Goal: Communication & Community: Participate in discussion

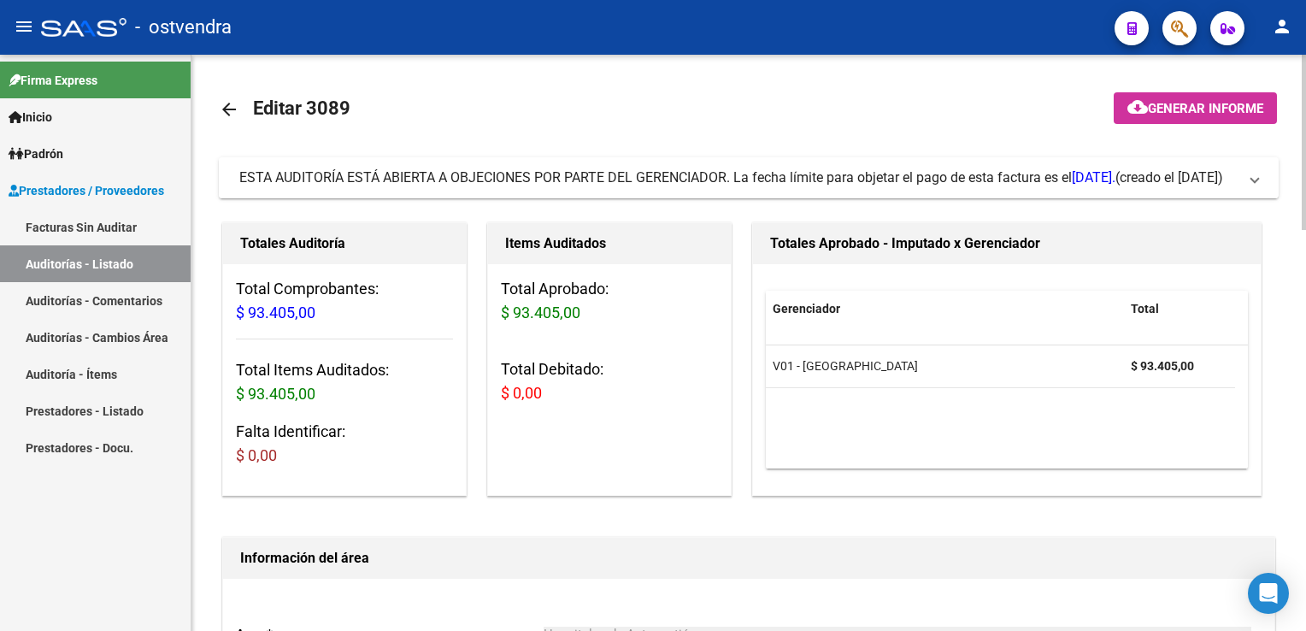
click at [1256, 188] on mat-expansion-panel-header "ESTA AUDITORÍA ESTÁ ABIERTA A OBJECIONES POR PARTE DEL GERENCIADOR. La fecha lí…" at bounding box center [749, 177] width 1060 height 41
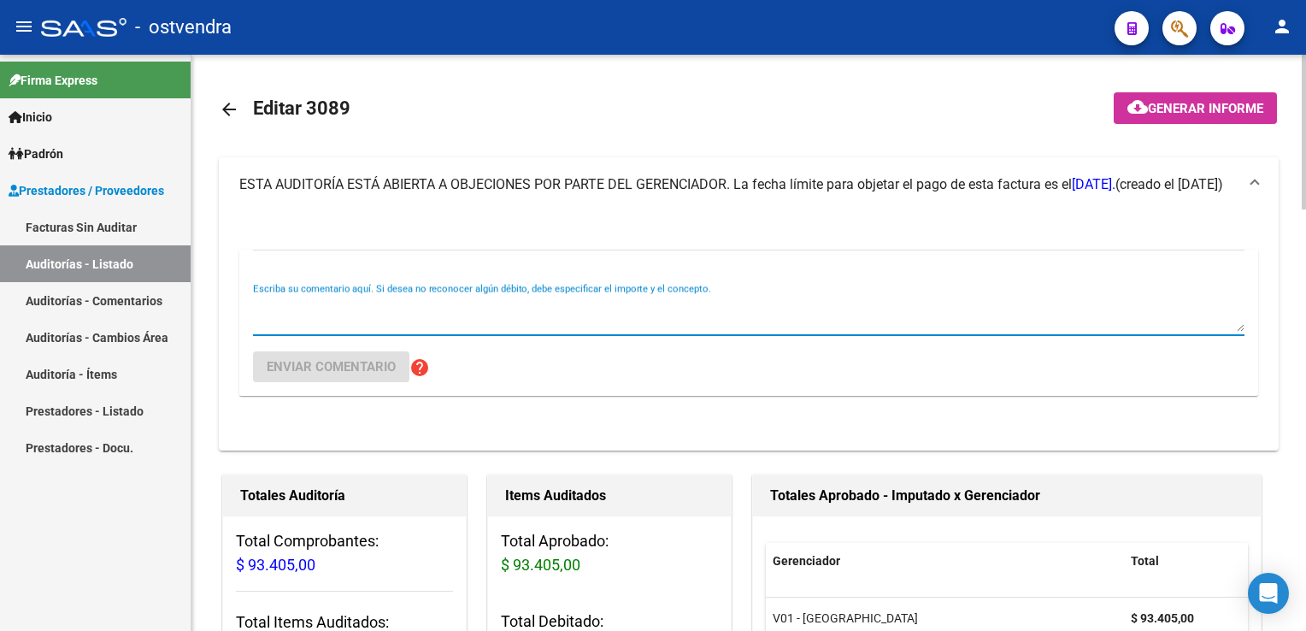
click at [464, 303] on textarea "Escriba su comentario aquí. Si desea no reconocer algún débito, debe especifica…" at bounding box center [748, 314] width 991 height 34
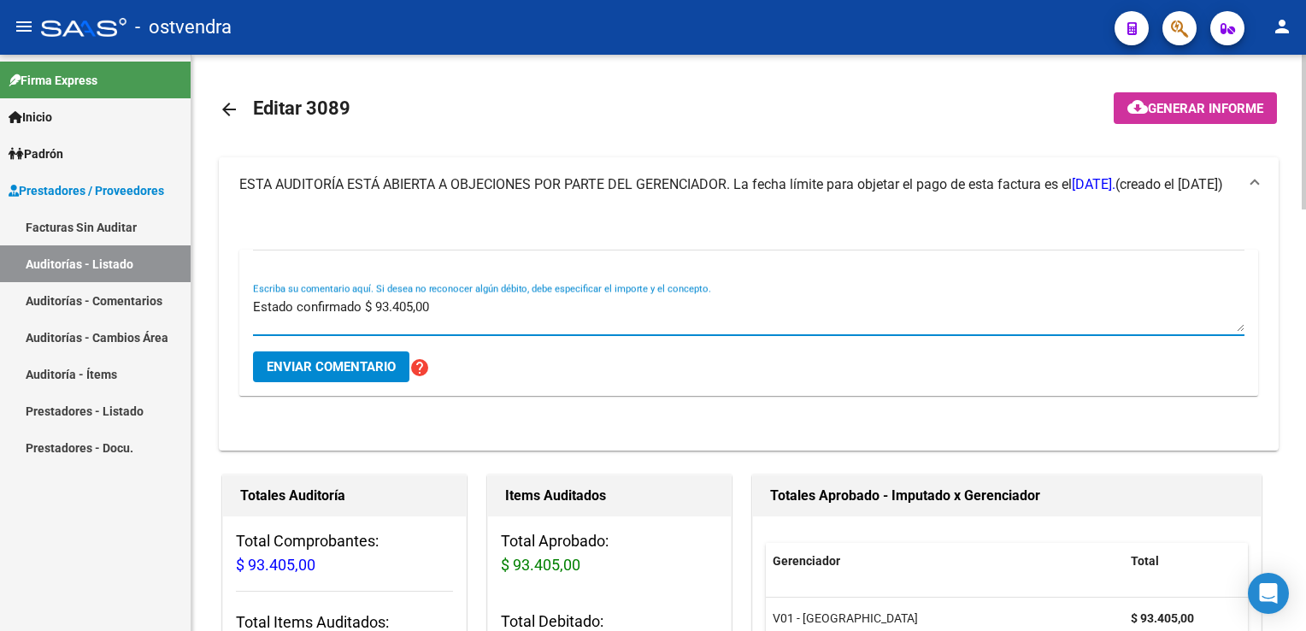
type textarea "Estado confirmado $ 93.405,00"
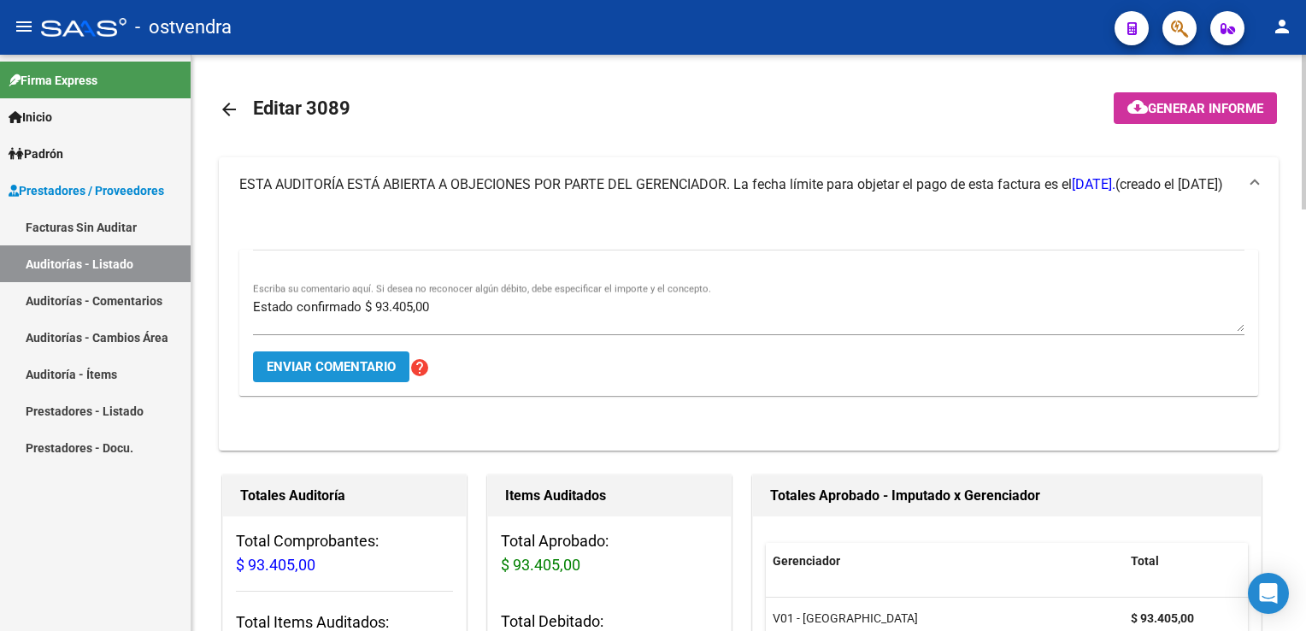
click at [326, 367] on span "Enviar comentario" at bounding box center [331, 366] width 129 height 15
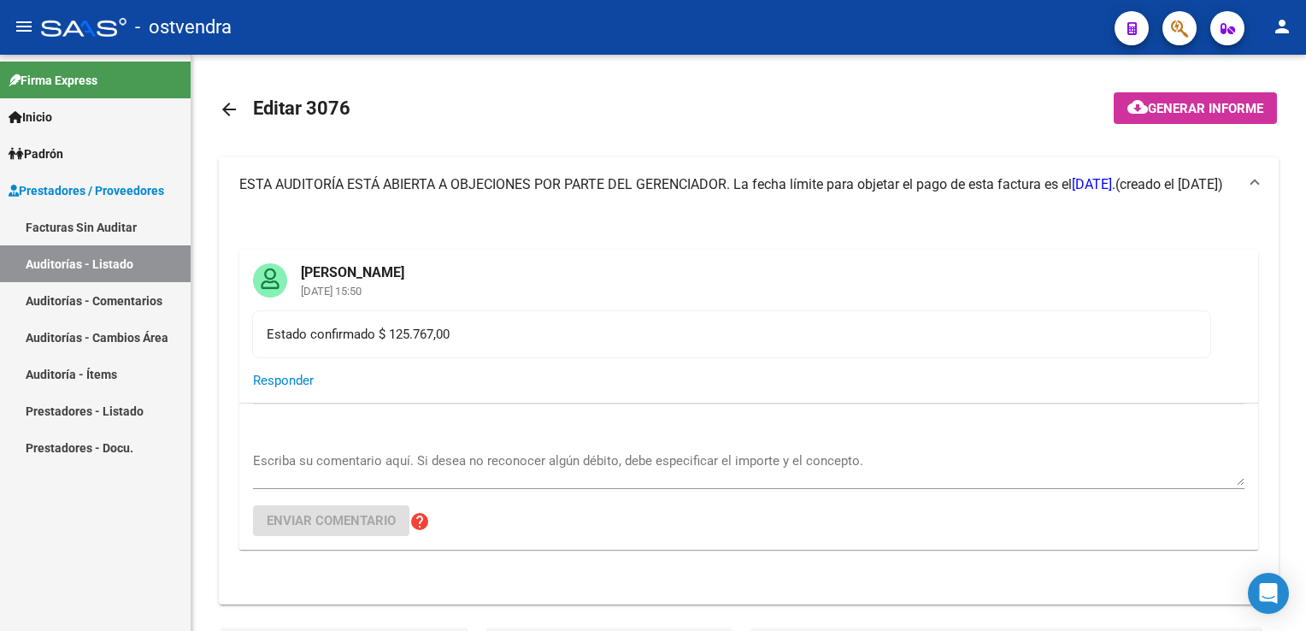
scroll to position [85, 0]
